Goal: Information Seeking & Learning: Learn about a topic

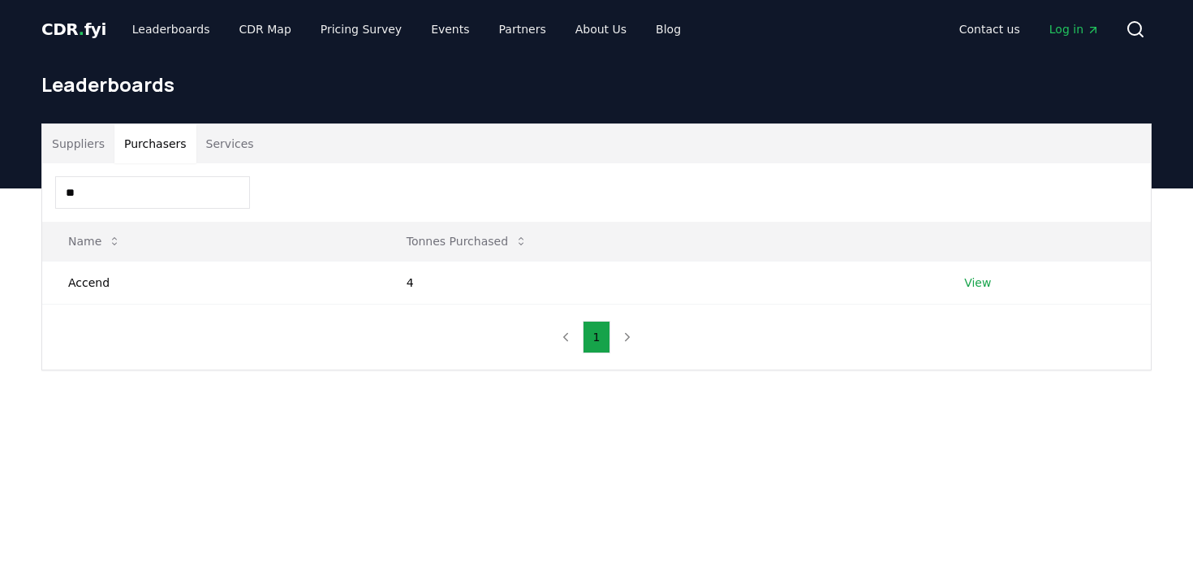
type input "*"
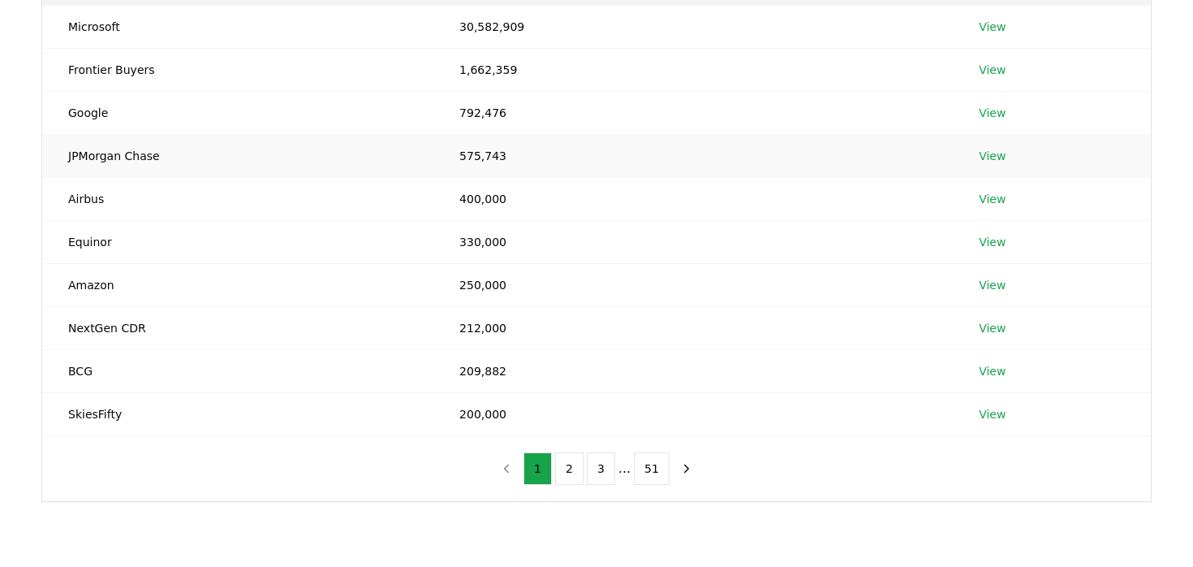
scroll to position [256, 0]
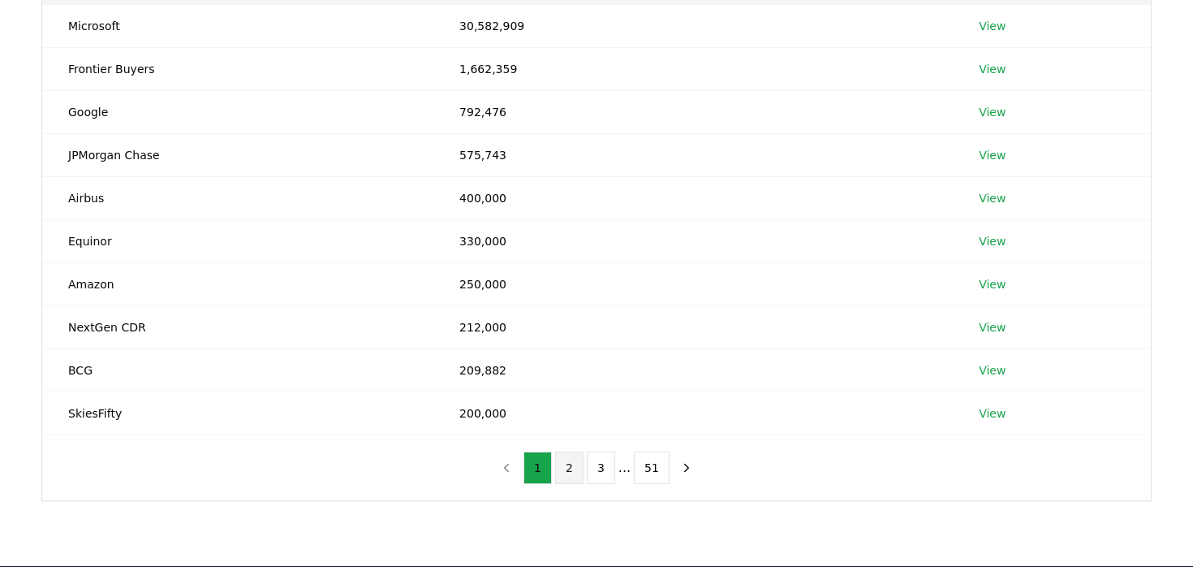
click at [575, 471] on button "2" at bounding box center [569, 467] width 28 height 32
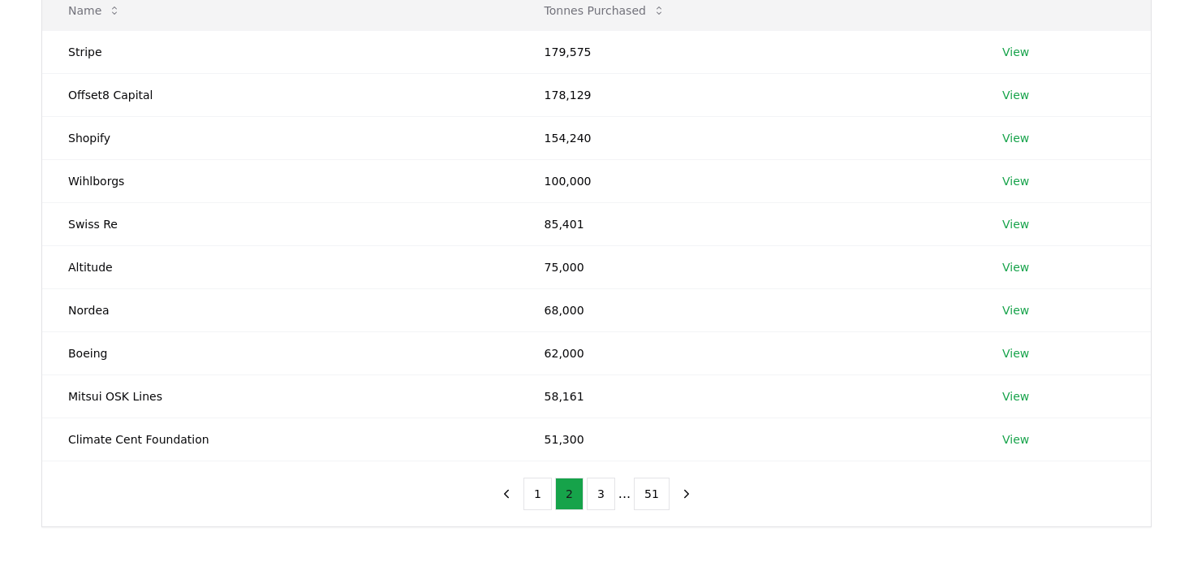
scroll to position [232, 0]
click at [1017, 351] on link "View" at bounding box center [1015, 351] width 27 height 16
click at [600, 494] on button "3" at bounding box center [601, 492] width 28 height 32
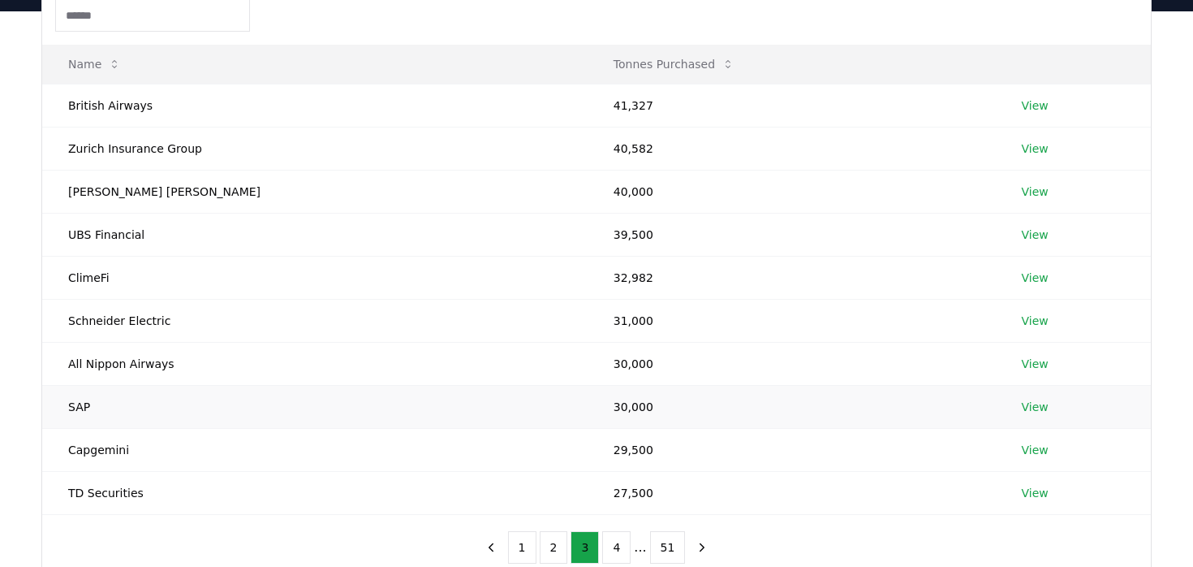
scroll to position [179, 0]
click at [1022, 230] on link "View" at bounding box center [1035, 233] width 27 height 16
click at [1022, 321] on link "View" at bounding box center [1035, 319] width 27 height 16
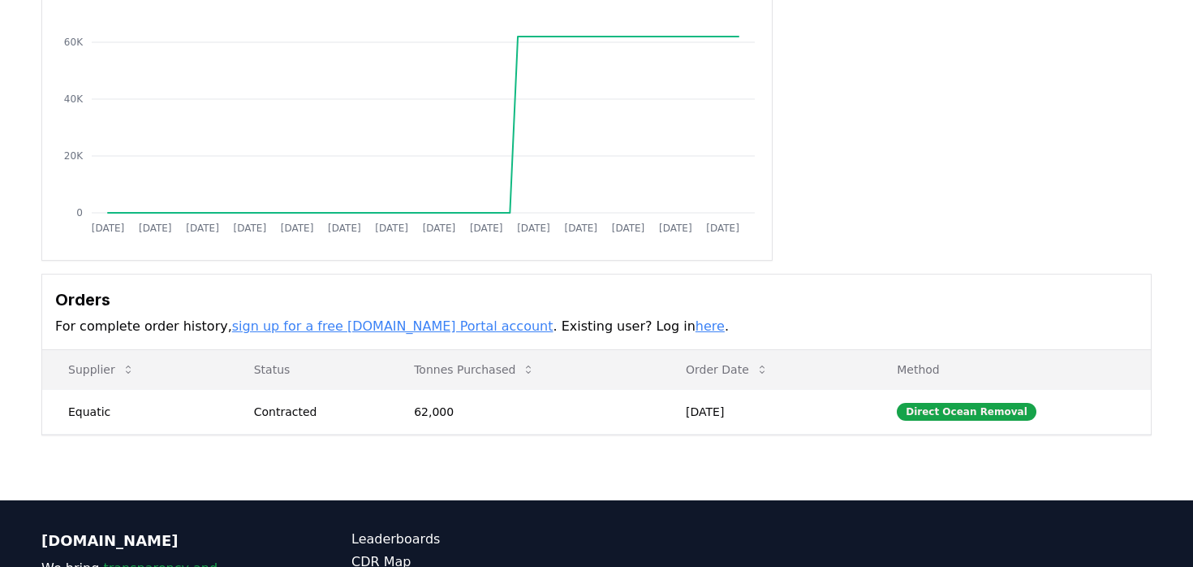
scroll to position [209, 0]
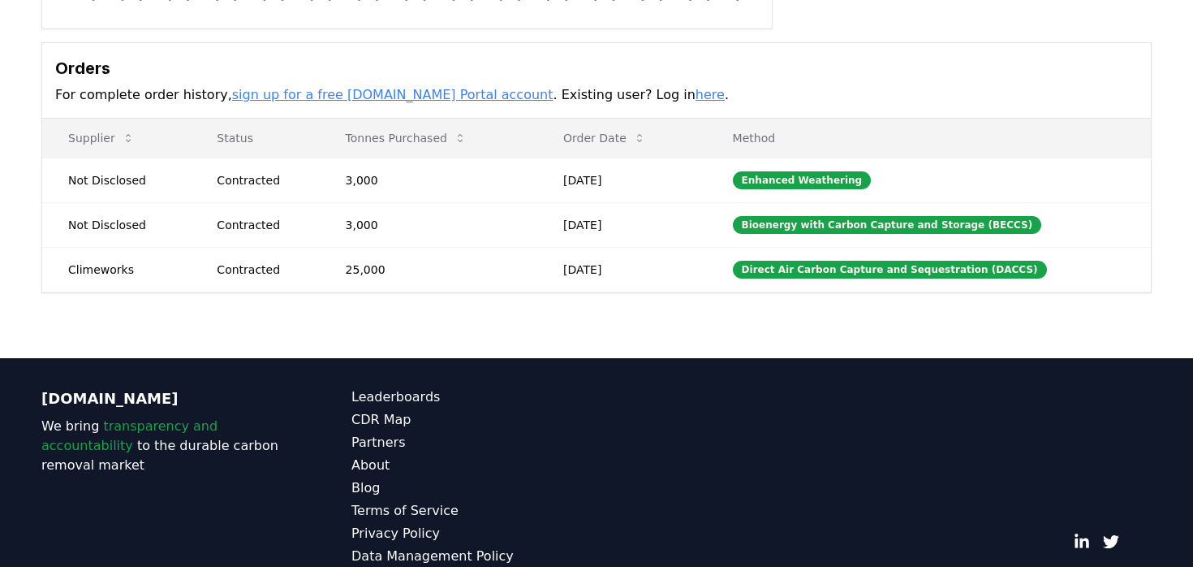
scroll to position [491, 0]
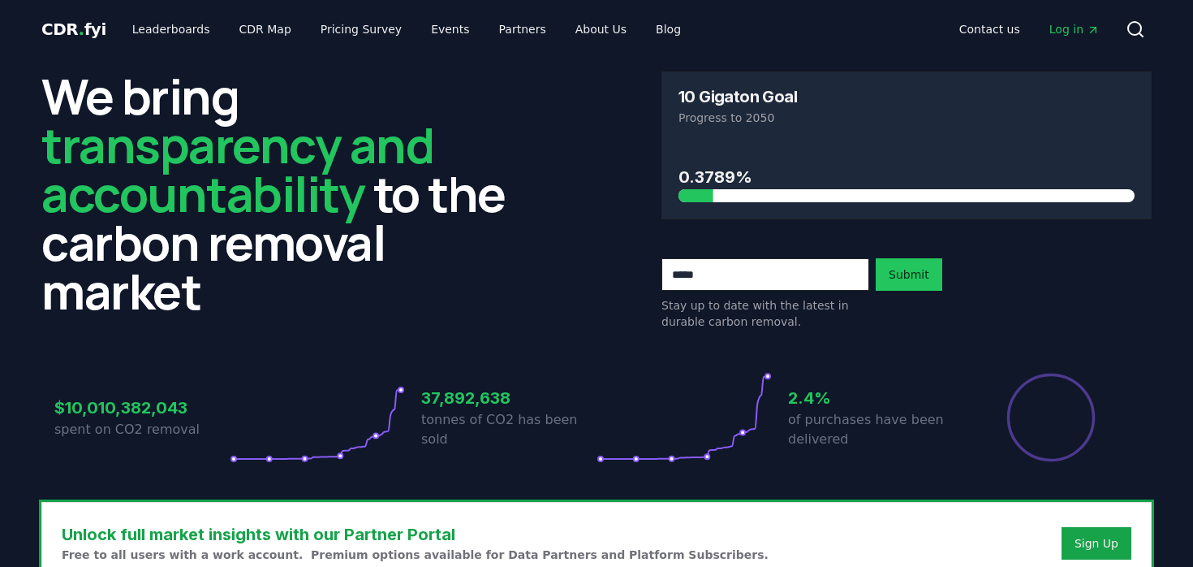
drag, startPoint x: 498, startPoint y: 39, endPoint x: 259, endPoint y: 2, distance: 241.5
click at [161, 37] on link "Leaderboards" at bounding box center [171, 29] width 104 height 29
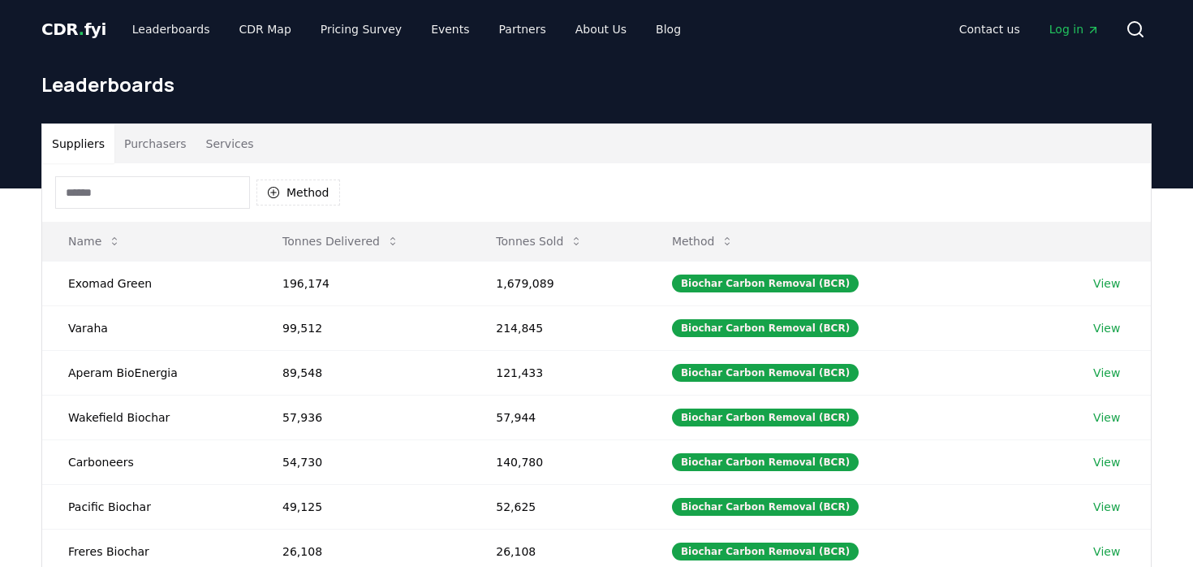
click at [165, 148] on button "Purchasers" at bounding box center [155, 143] width 82 height 39
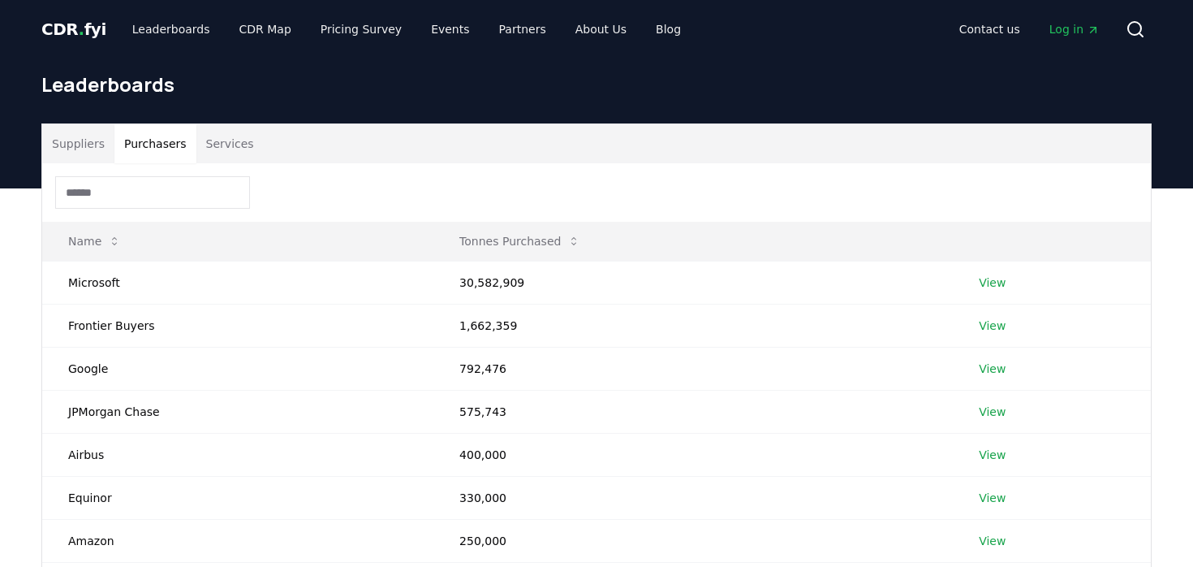
click at [154, 185] on input at bounding box center [152, 192] width 195 height 32
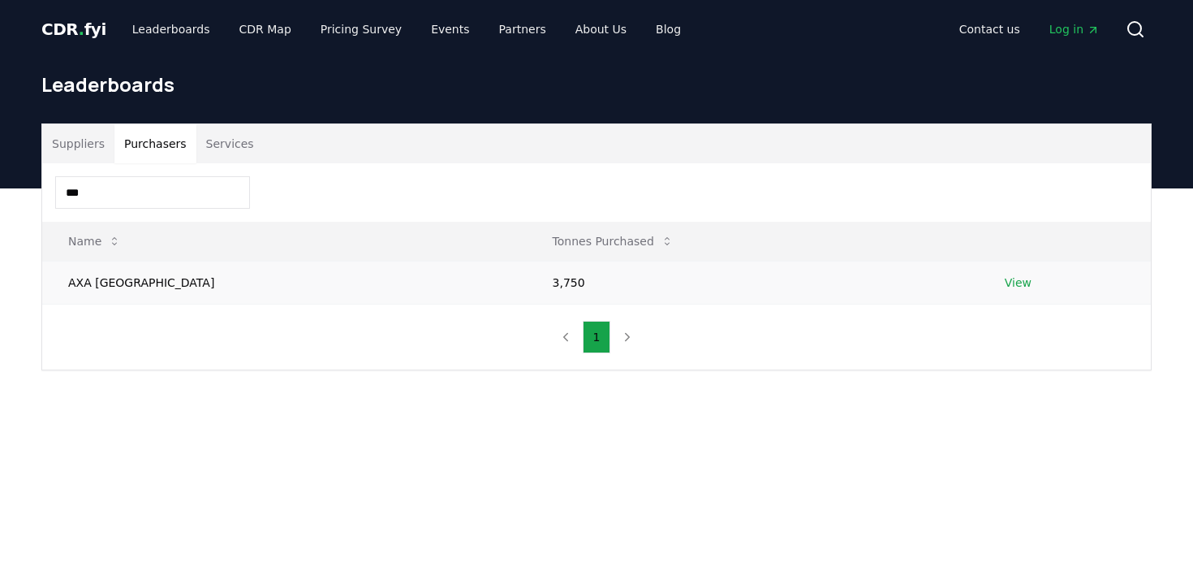
type input "***"
click at [1005, 282] on link "View" at bounding box center [1018, 282] width 27 height 16
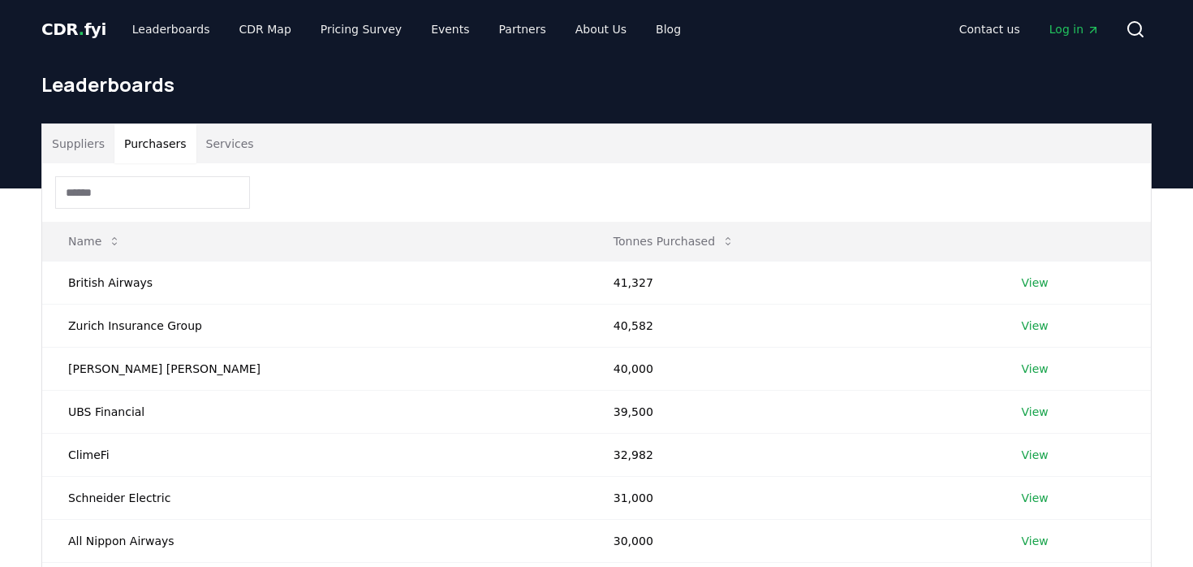
scroll to position [179, 0]
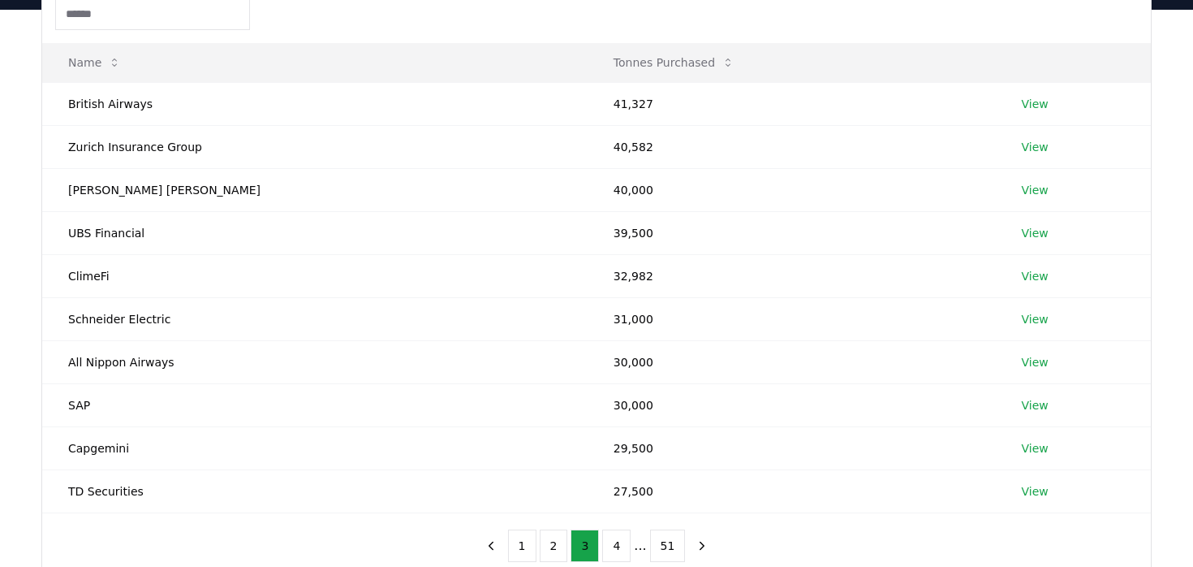
click at [157, 17] on input at bounding box center [152, 14] width 195 height 32
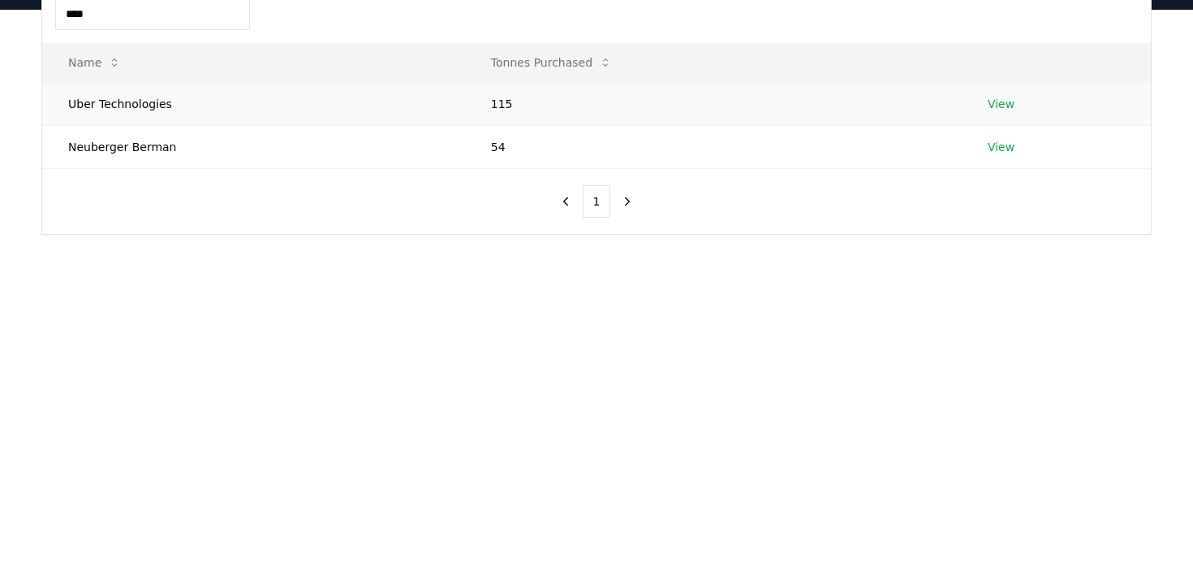
type input "****"
click at [997, 103] on link "View" at bounding box center [1001, 104] width 27 height 16
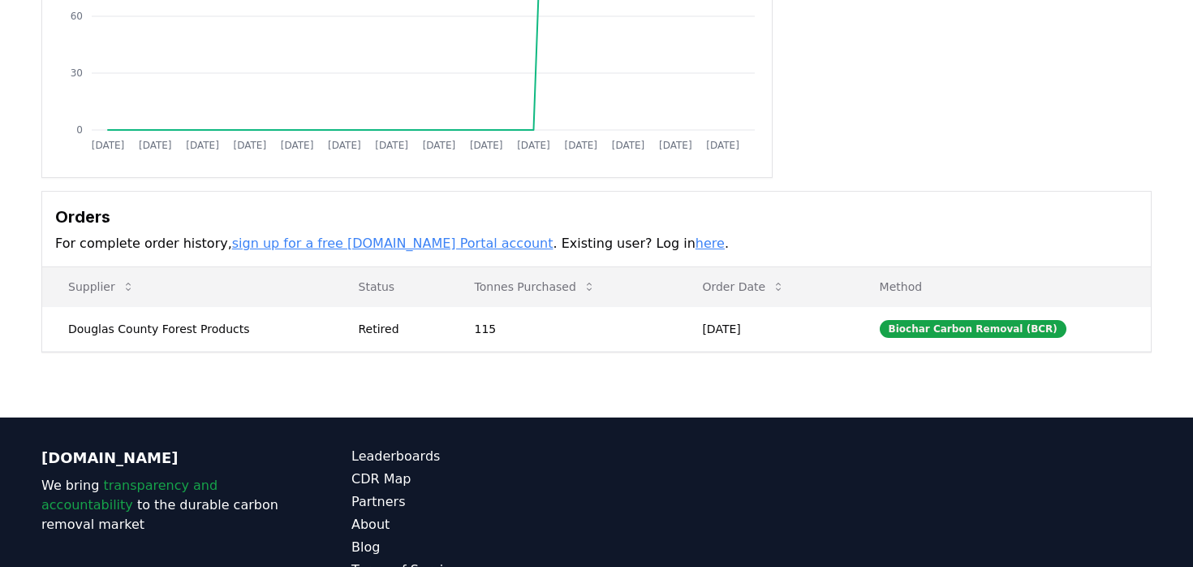
scroll to position [296, 0]
